Goal: Book appointment/travel/reservation

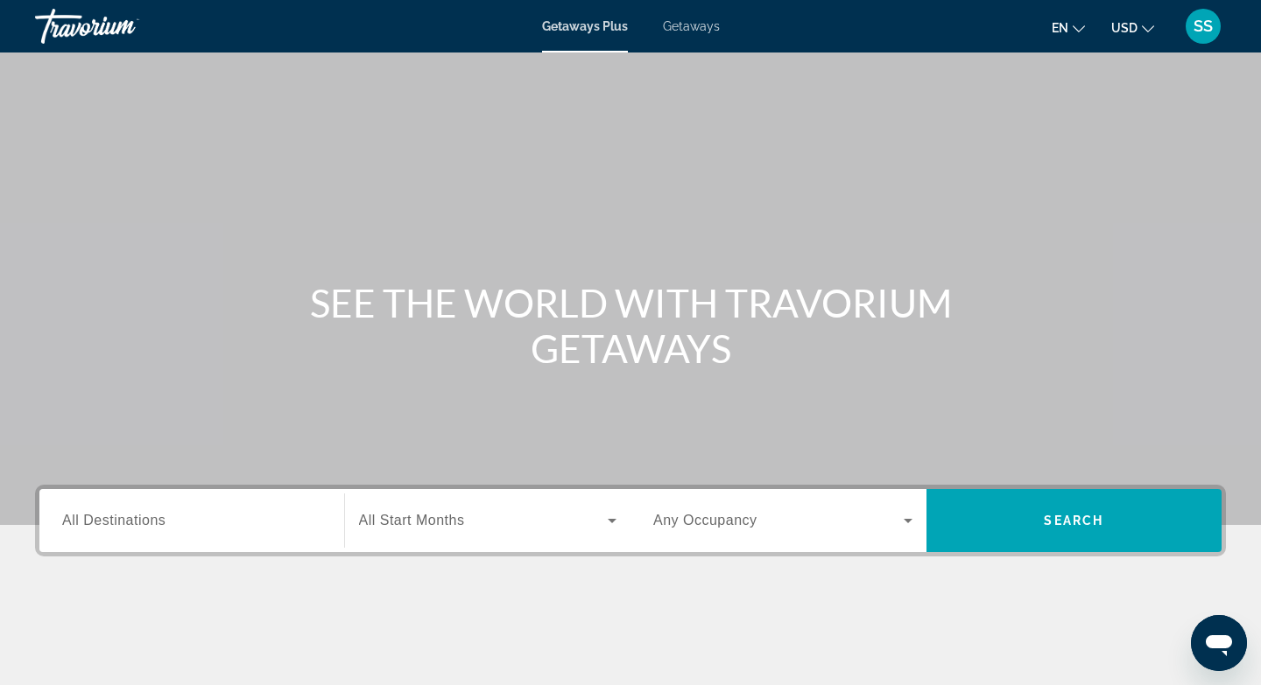
click at [692, 27] on span "Getaways" at bounding box center [691, 26] width 57 height 14
click at [206, 520] on input "Destination All Destinations" at bounding box center [191, 521] width 259 height 21
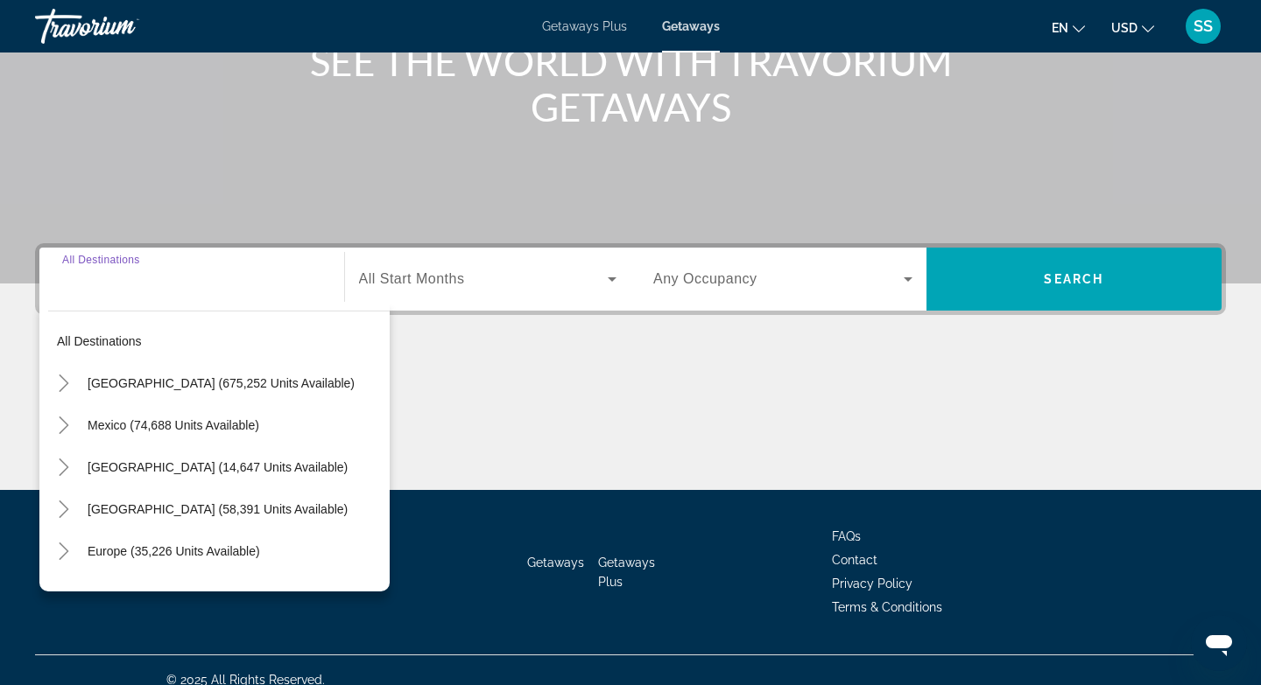
scroll to position [261, 0]
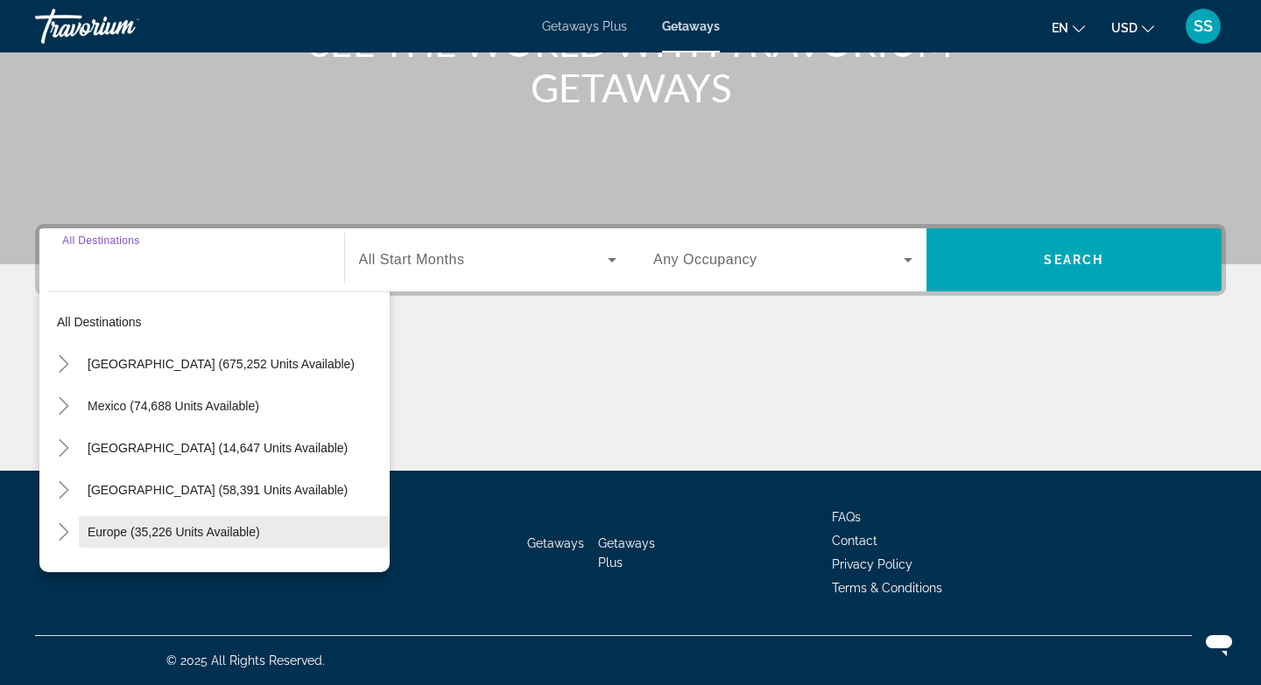
click at [252, 533] on span "Europe (35,226 units available)" at bounding box center [174, 532] width 172 height 14
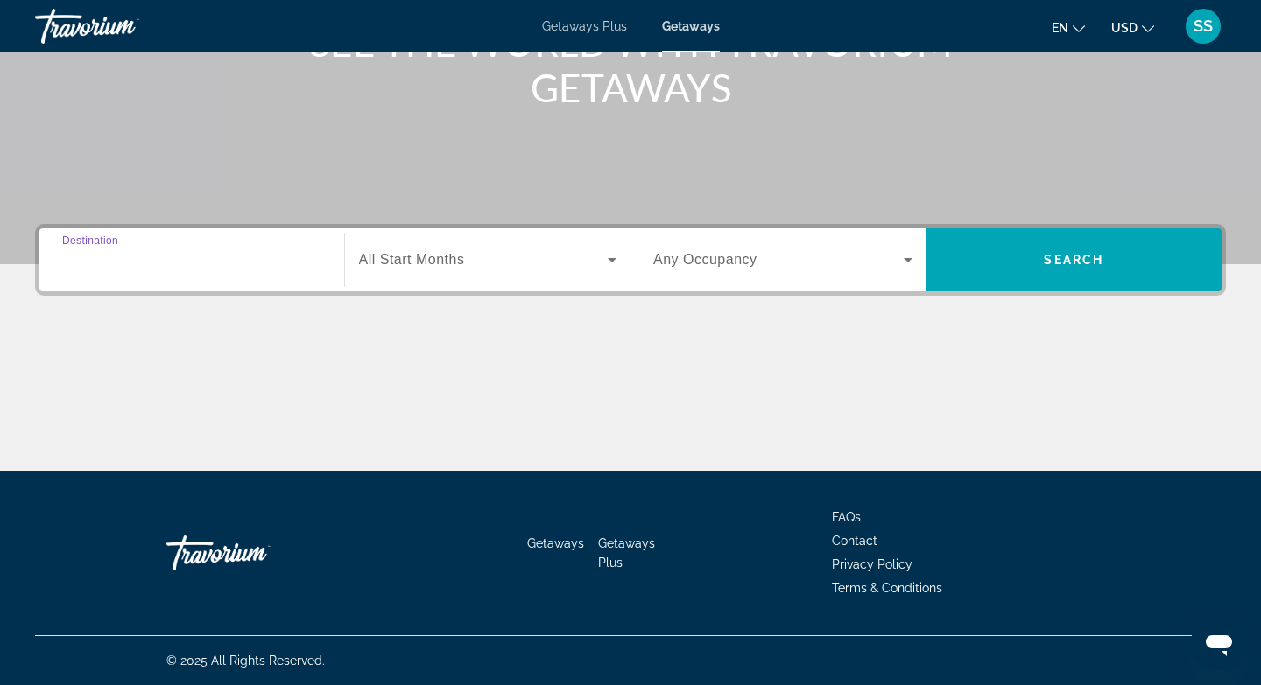
type input "**********"
click at [311, 265] on input "**********" at bounding box center [191, 260] width 259 height 21
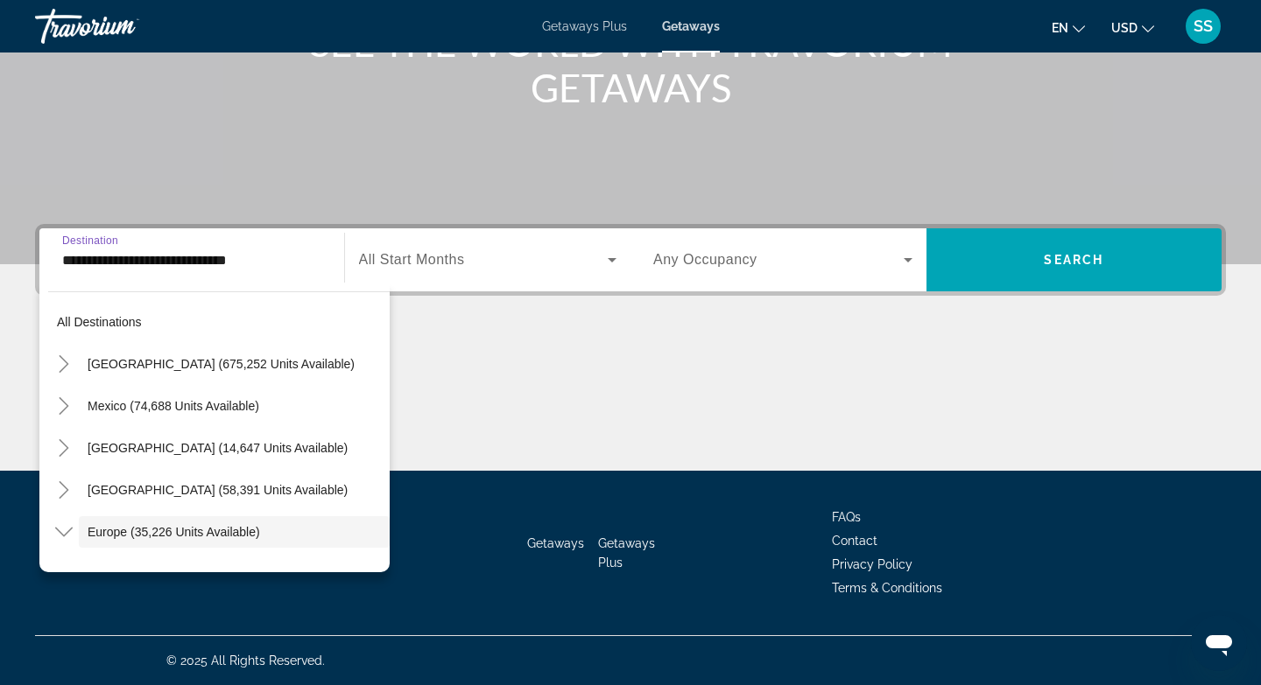
scroll to position [104, 0]
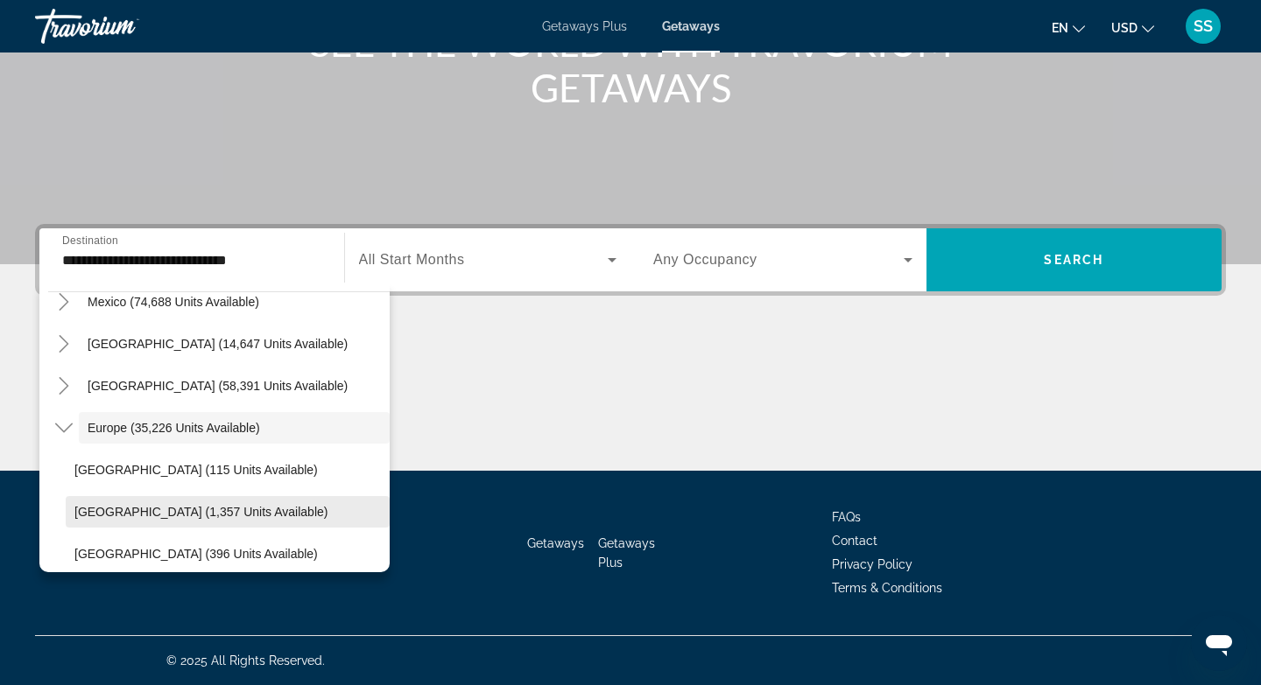
drag, startPoint x: 384, startPoint y: 346, endPoint x: 245, endPoint y: 524, distance: 226.4
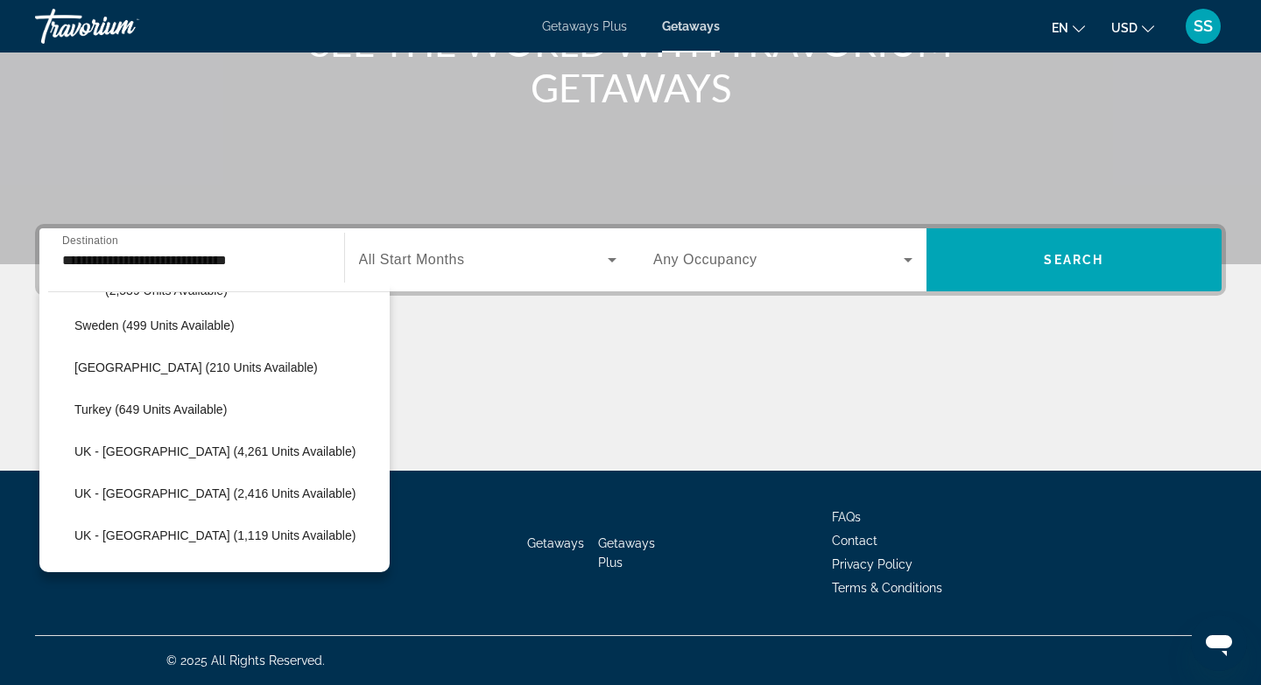
scroll to position [1015, 0]
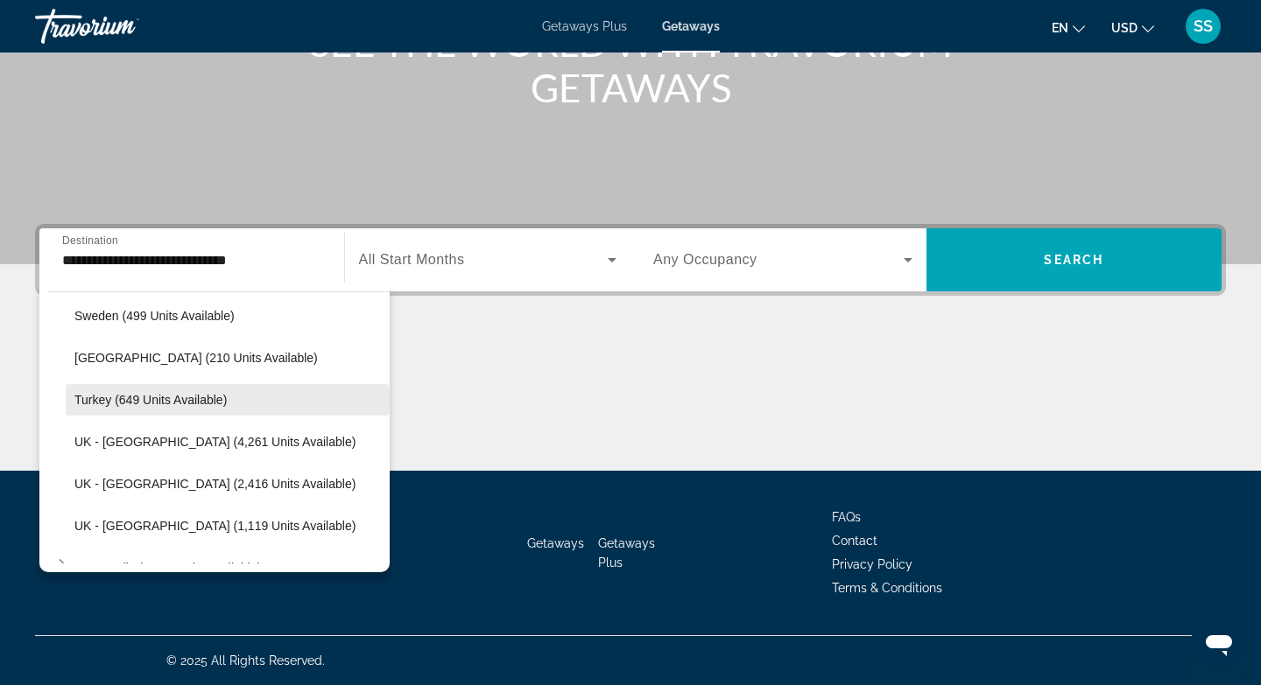
click at [285, 396] on span "Search widget" at bounding box center [228, 400] width 324 height 42
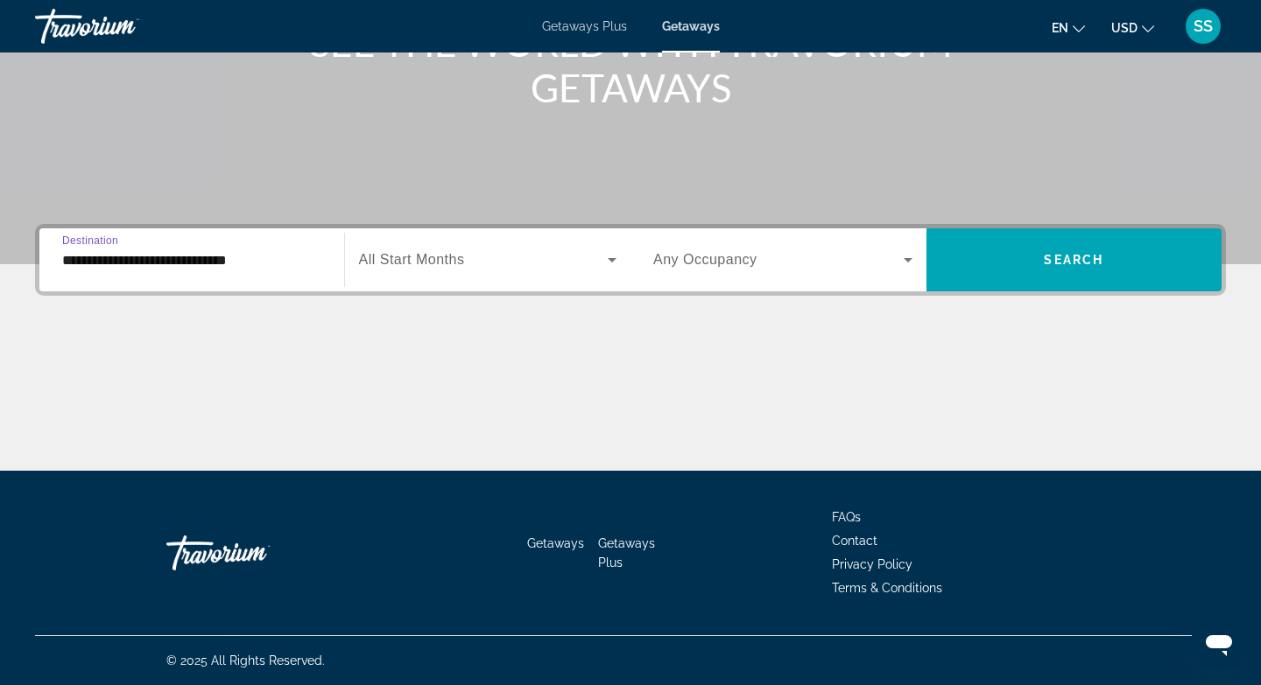
type input "**********"
click at [522, 260] on span "Search widget" at bounding box center [483, 259] width 249 height 21
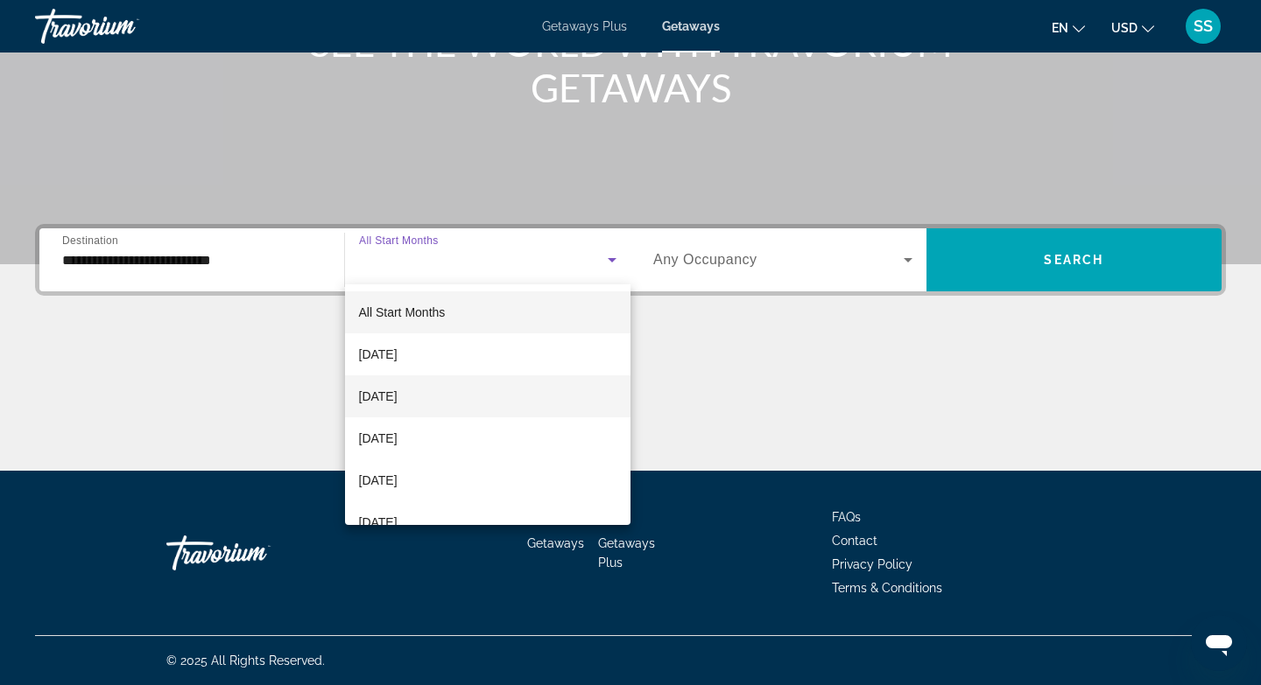
click at [478, 390] on mat-option "[DATE]" at bounding box center [488, 397] width 286 height 42
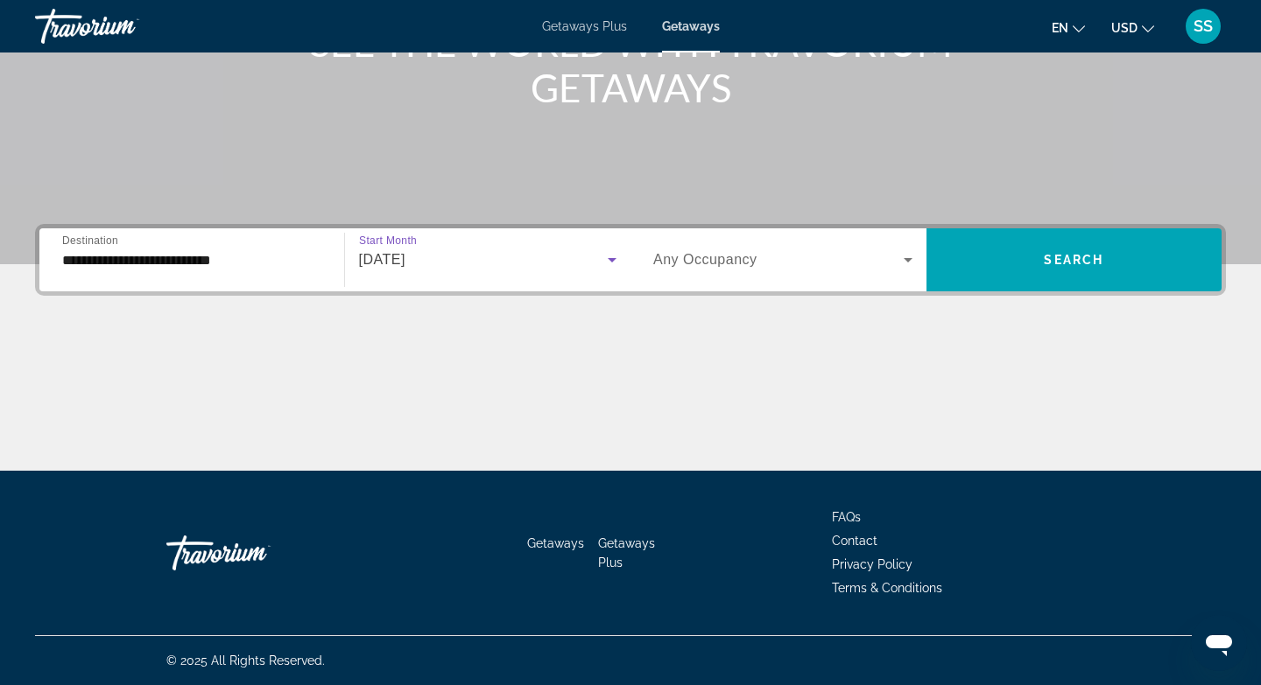
click at [815, 254] on span "Search widget" at bounding box center [778, 259] width 250 height 21
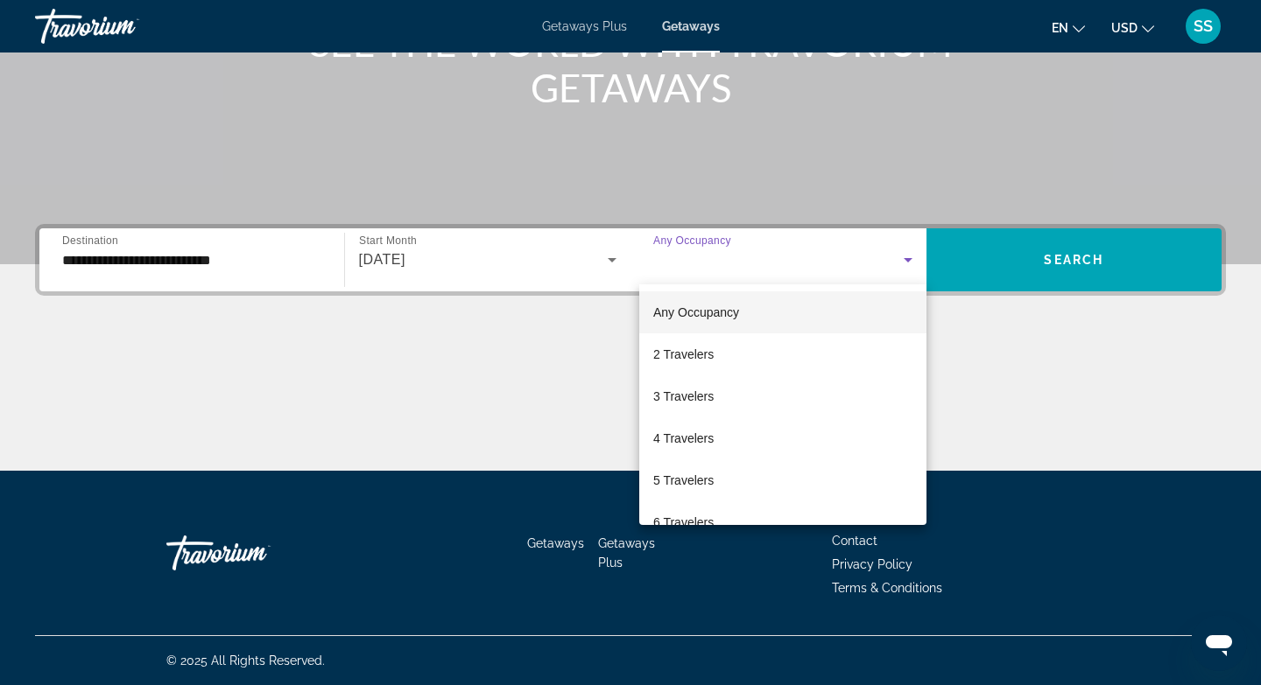
click at [1030, 258] on div at bounding box center [630, 342] width 1261 height 685
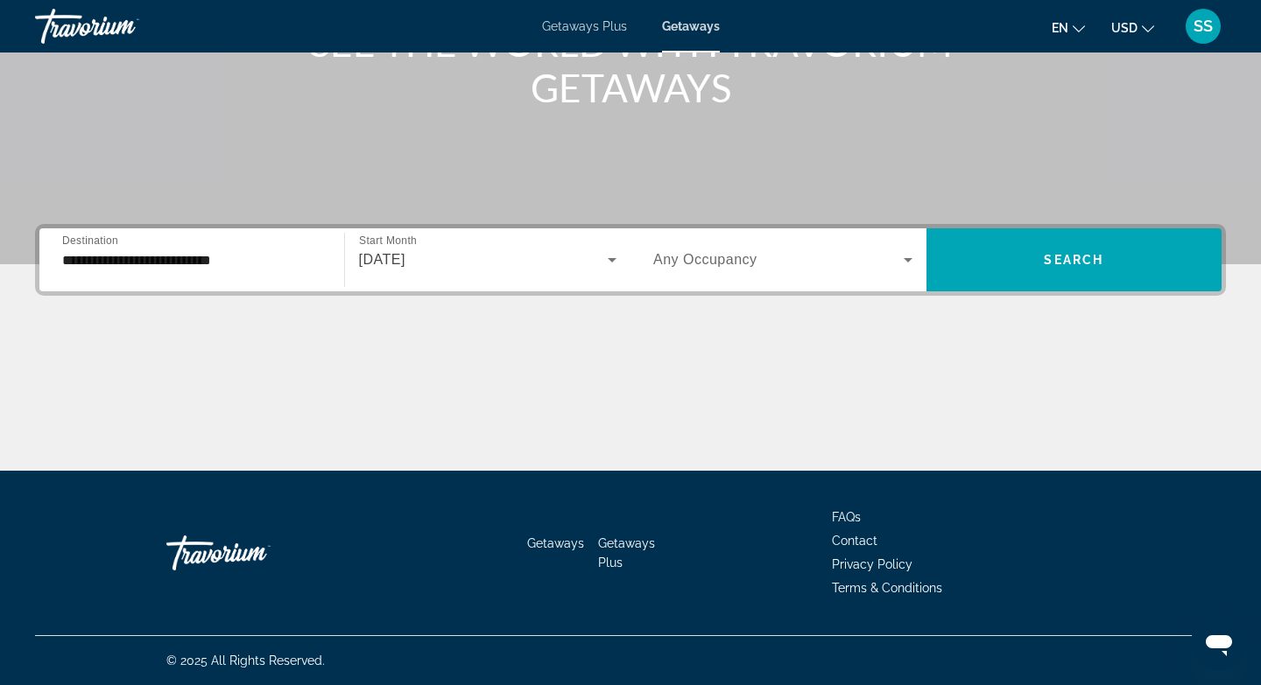
click at [1030, 258] on span "Search widget" at bounding box center [1074, 260] width 296 height 42
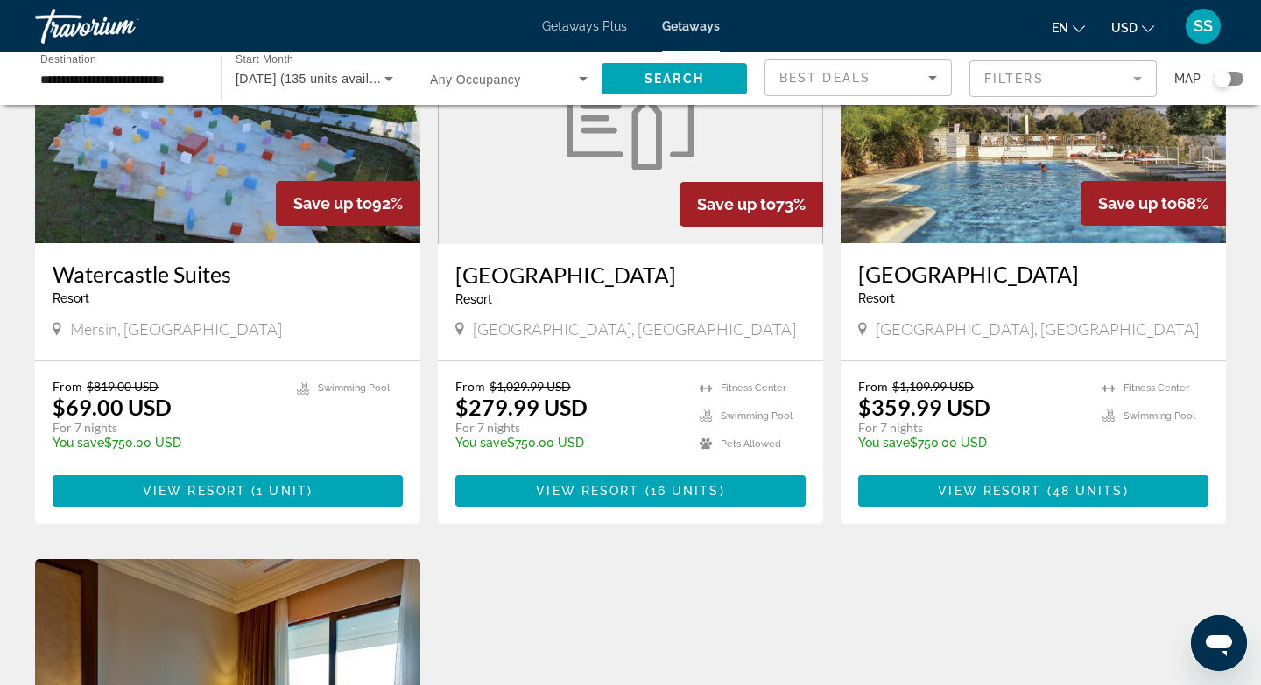
scroll to position [1331, 0]
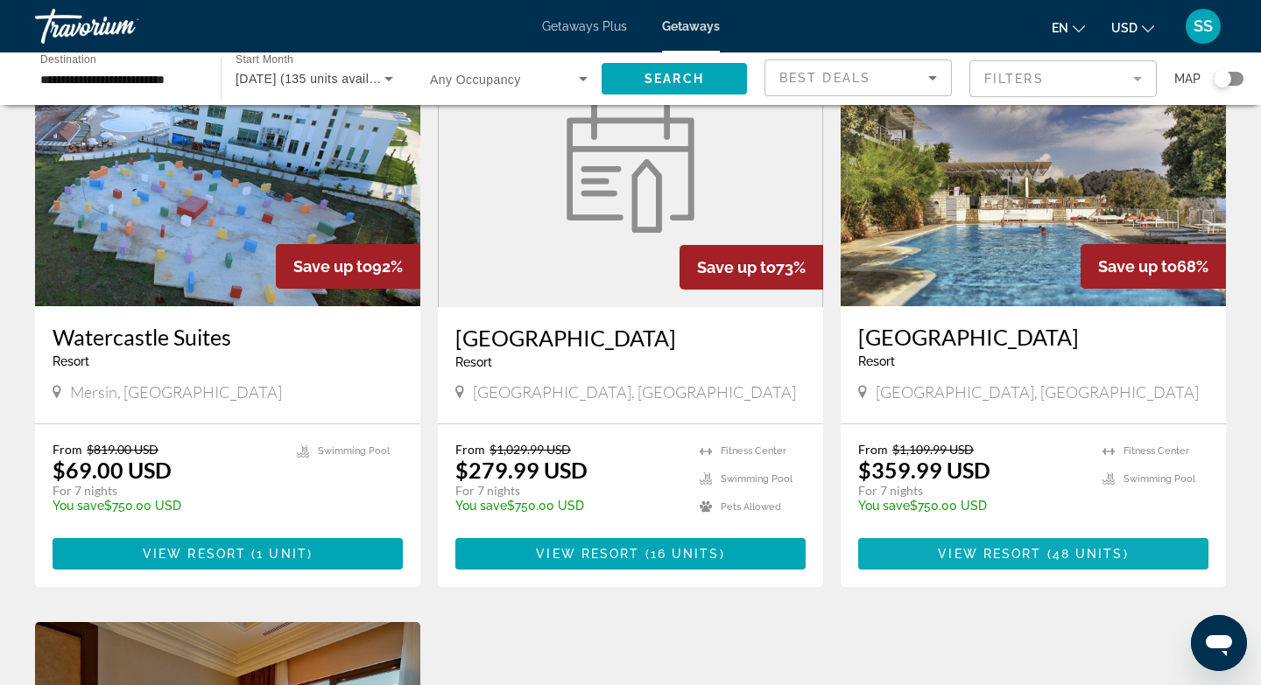
click at [1030, 549] on span "View Resort" at bounding box center [989, 554] width 103 height 14
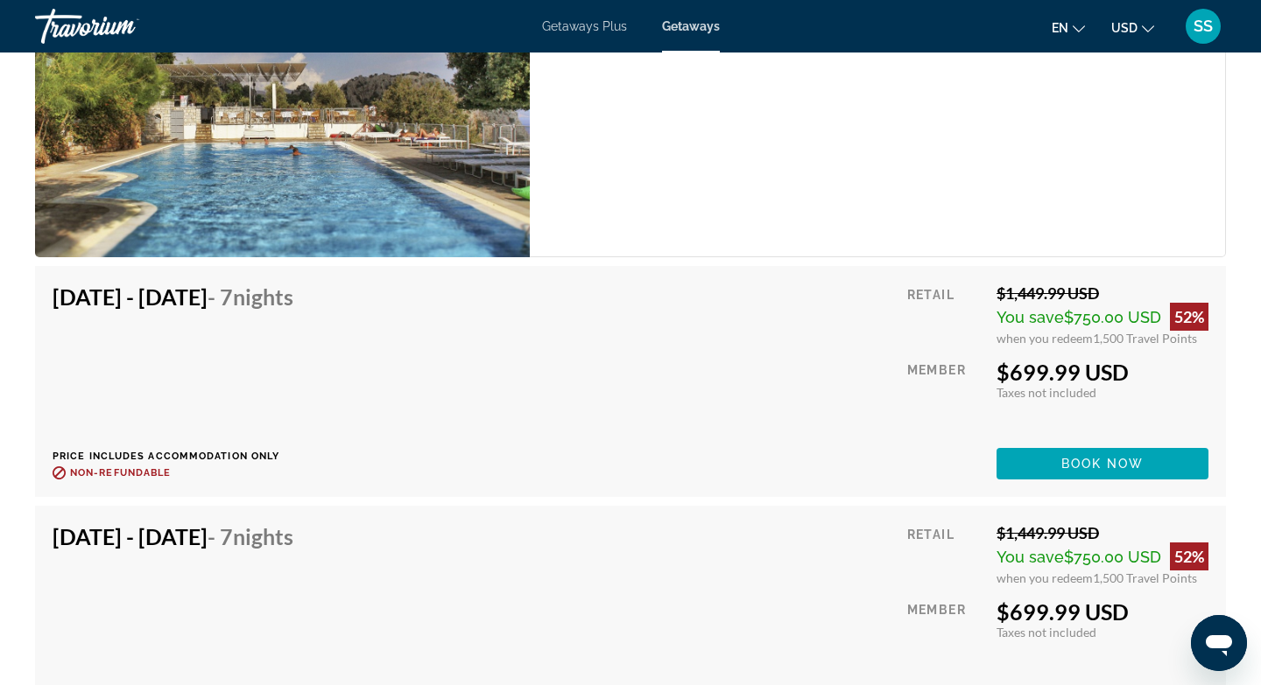
scroll to position [4797, 0]
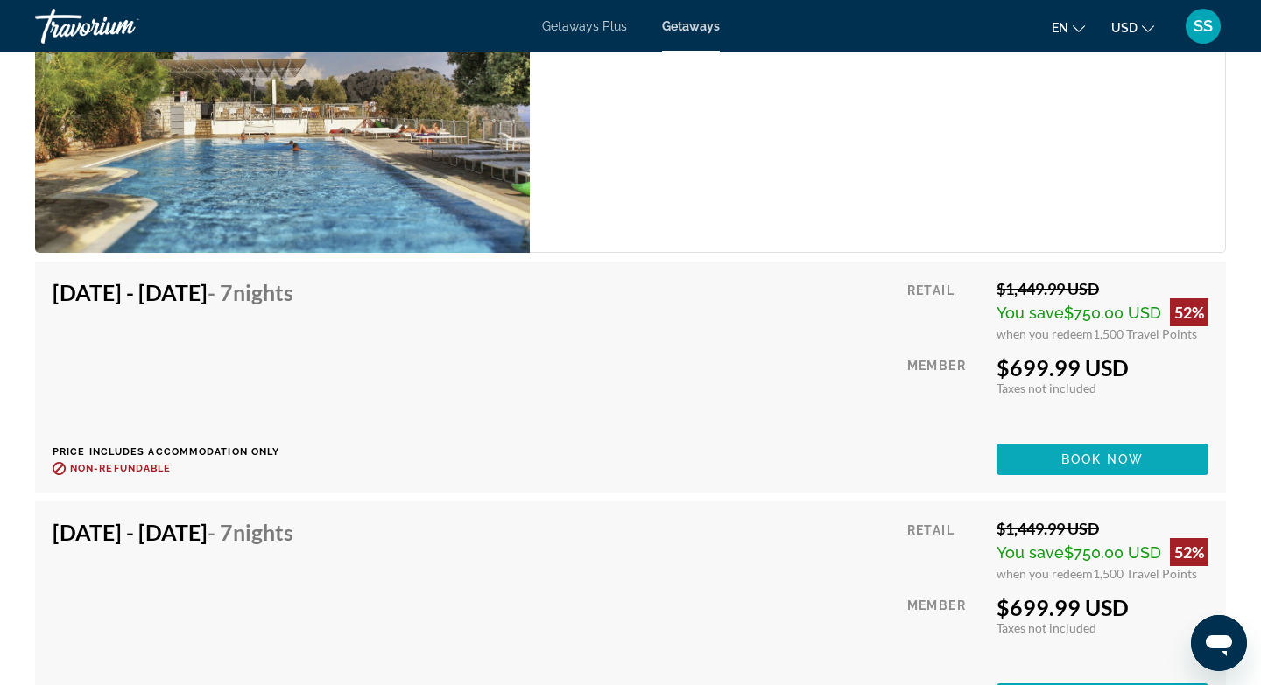
click at [1092, 461] on span "Book now" at bounding box center [1102, 460] width 83 height 14
